Goal: Find specific page/section: Find specific page/section

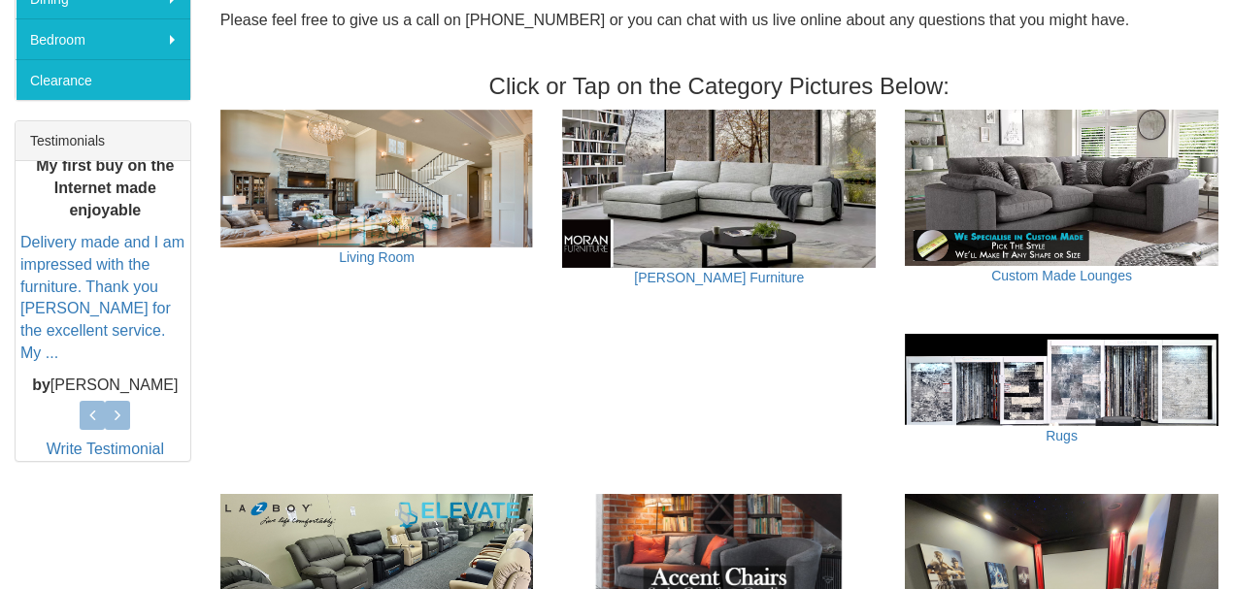
scroll to position [712, 0]
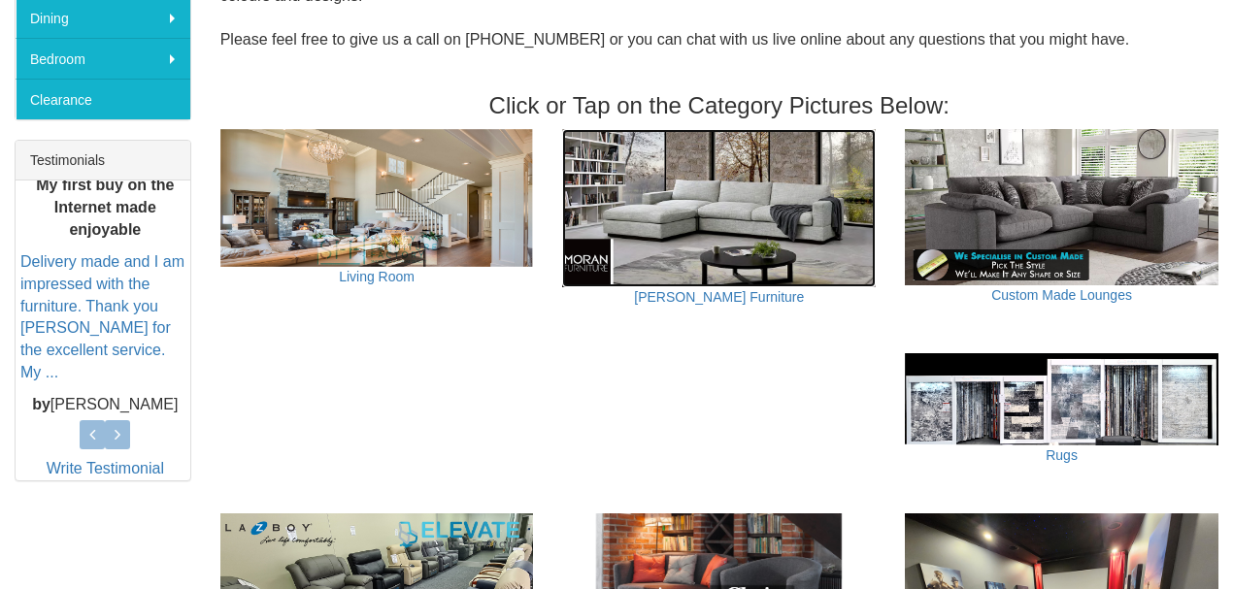
click at [713, 181] on img at bounding box center [719, 208] width 314 height 159
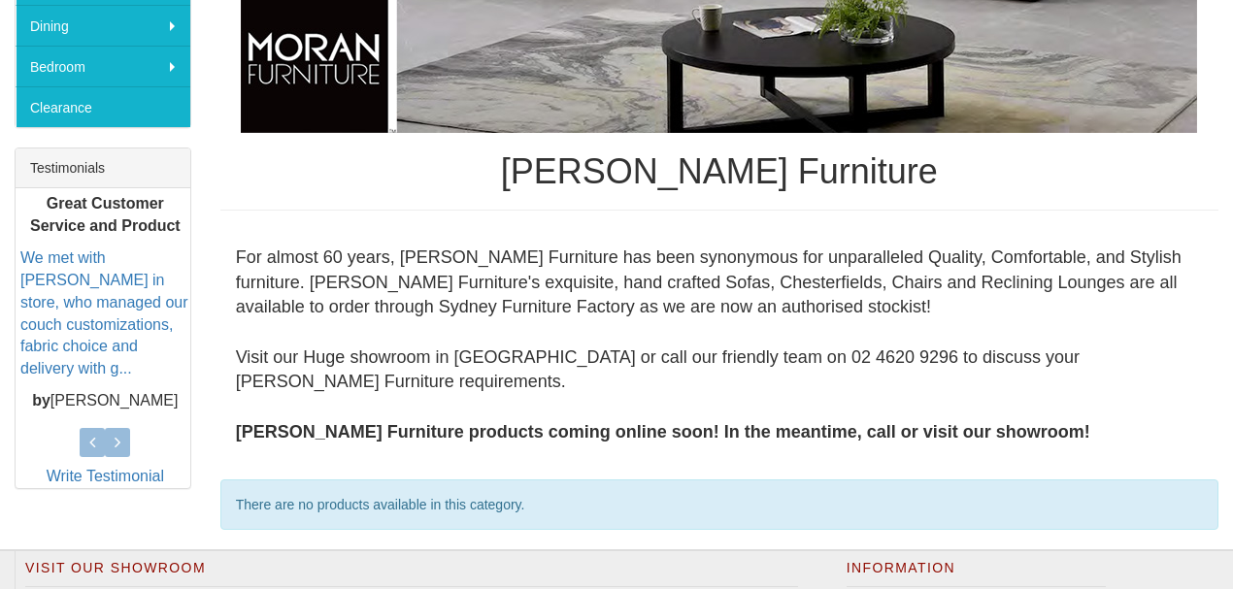
scroll to position [712, 0]
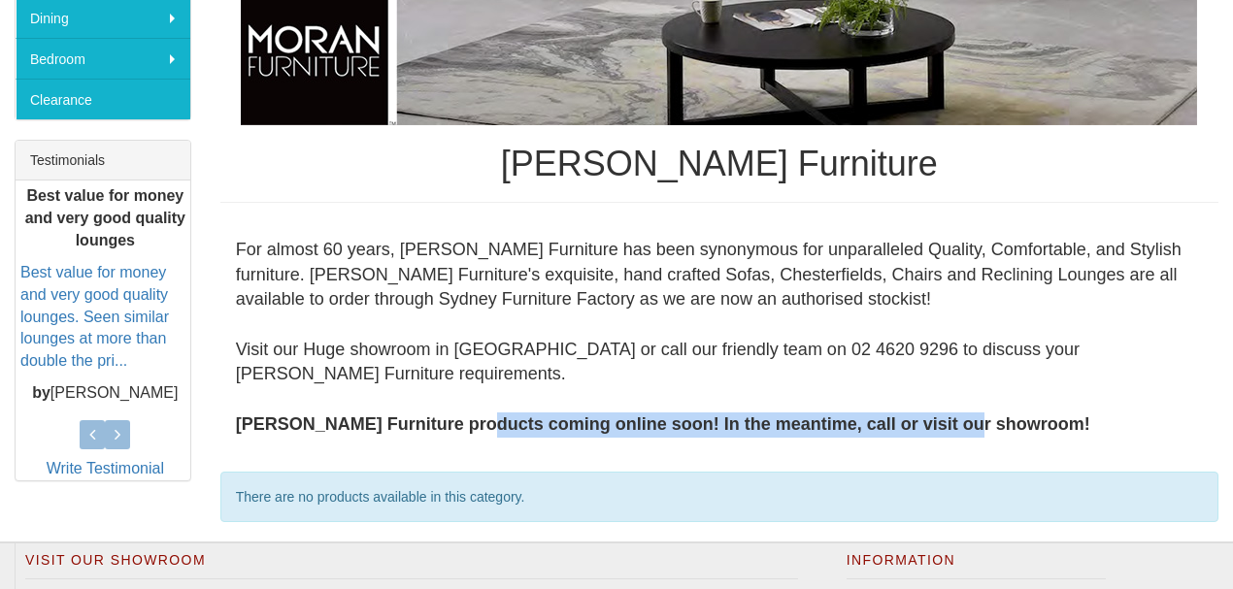
drag, startPoint x: 489, startPoint y: 413, endPoint x: 950, endPoint y: 426, distance: 461.3
click at [965, 427] on b "[PERSON_NAME] Furniture products coming online soon! In the meantime, call or v…" at bounding box center [663, 423] width 854 height 19
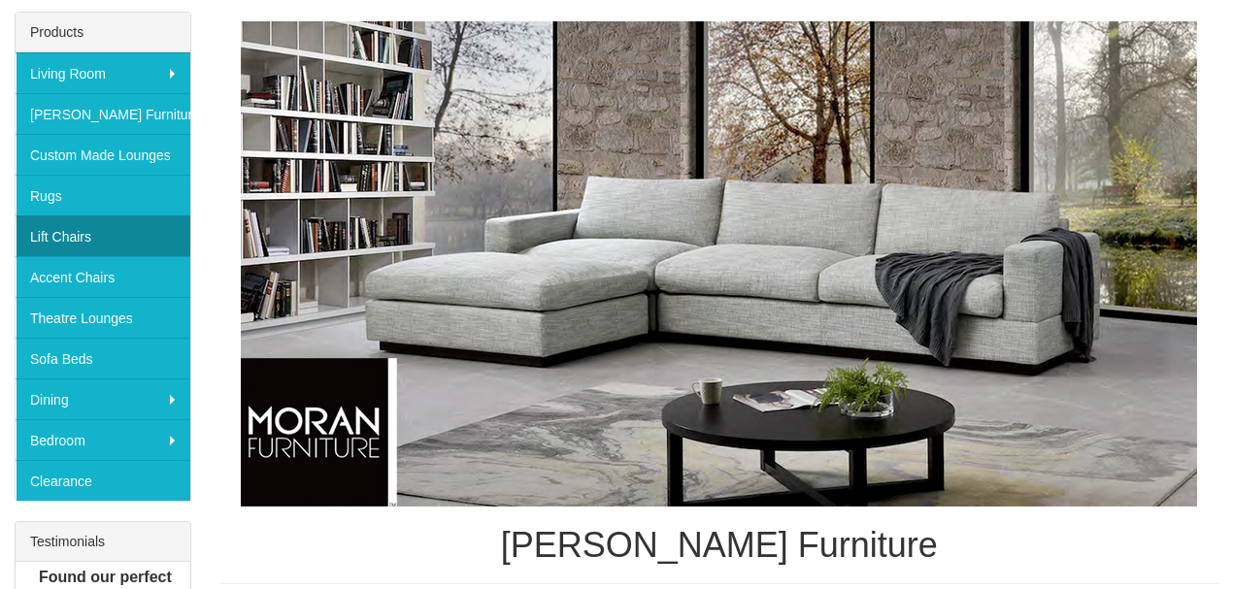
scroll to position [258, 0]
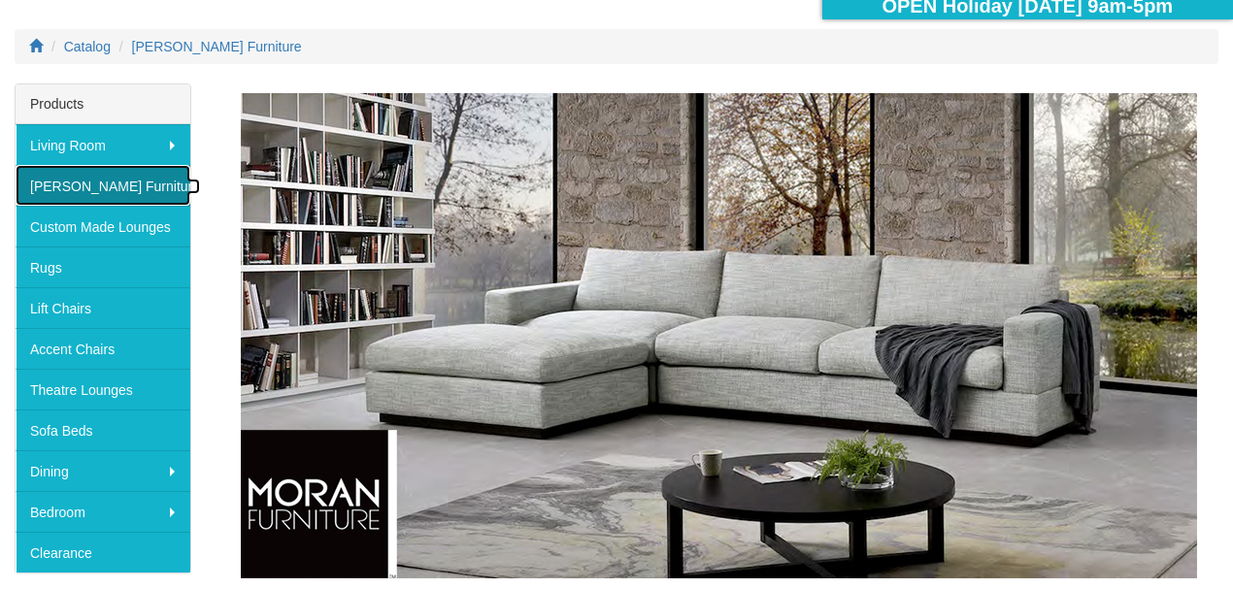
click at [87, 184] on link "[PERSON_NAME] Furniture" at bounding box center [103, 185] width 175 height 41
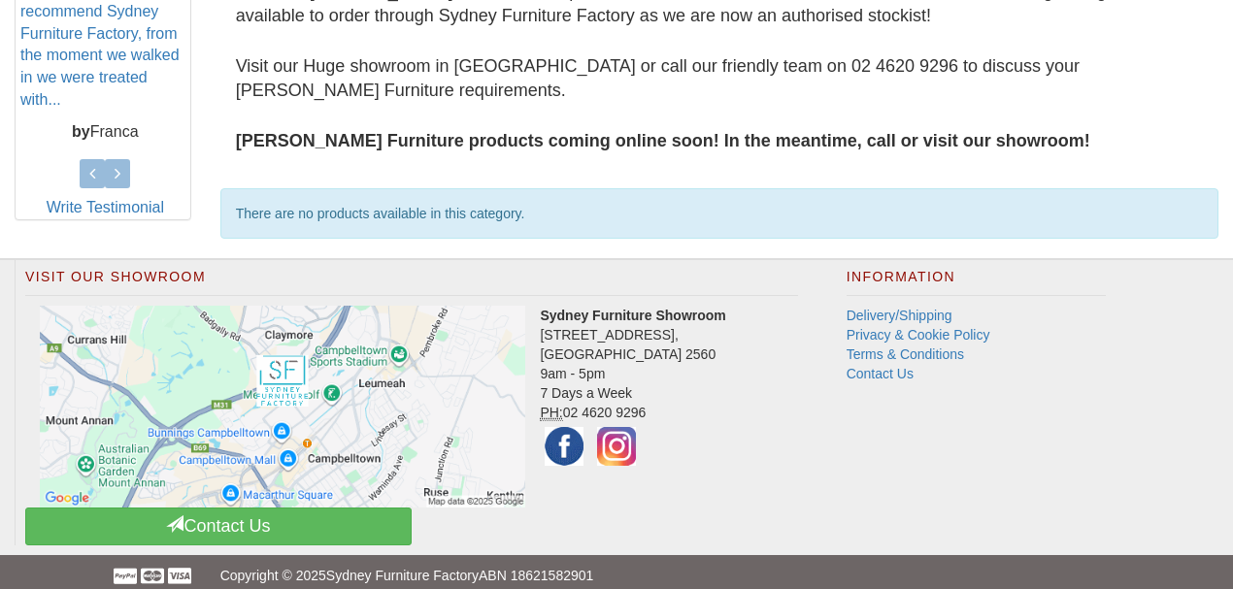
scroll to position [1008, 0]
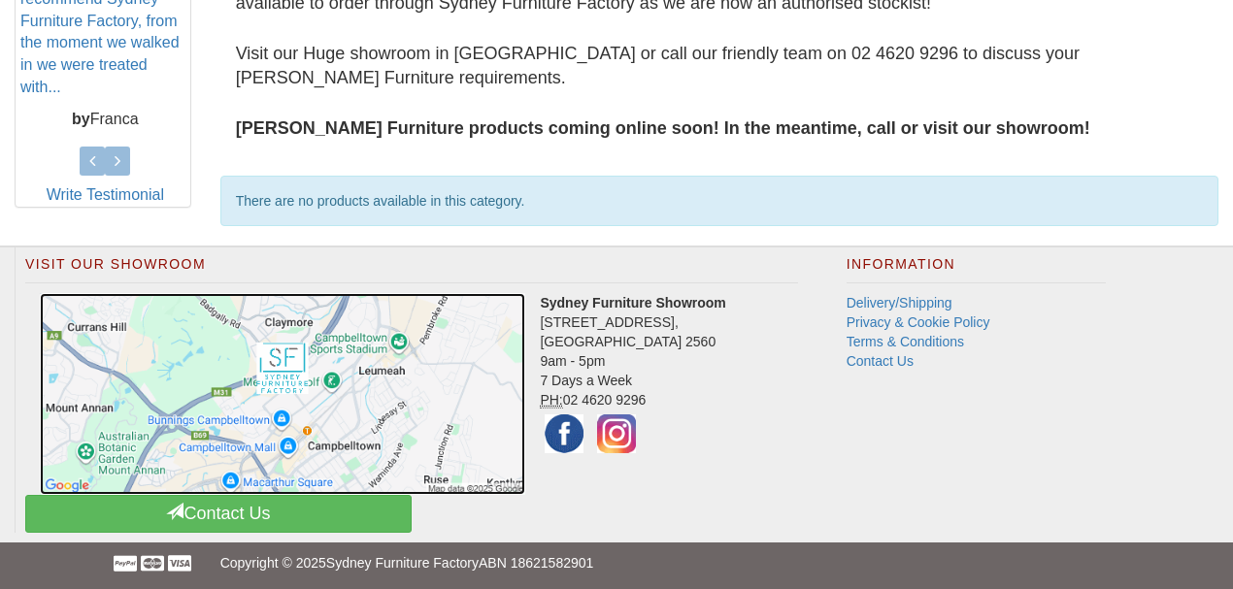
click at [283, 371] on img at bounding box center [282, 394] width 485 height 203
